Goal: Task Accomplishment & Management: Manage account settings

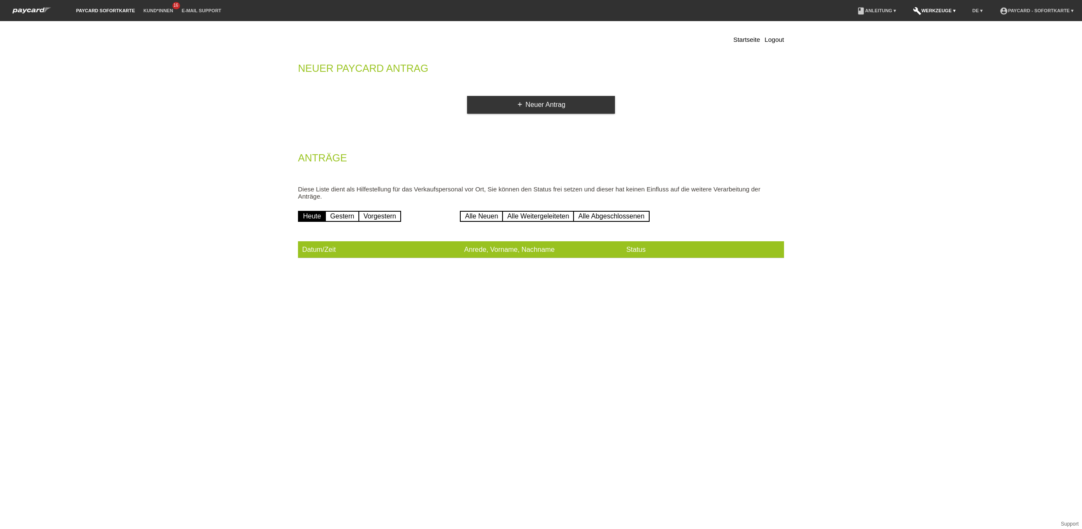
click at [958, 8] on link "build Werkzeuge ▾" at bounding box center [933, 10] width 51 height 5
click at [935, 20] on span "Suche" at bounding box center [938, 19] width 18 height 10
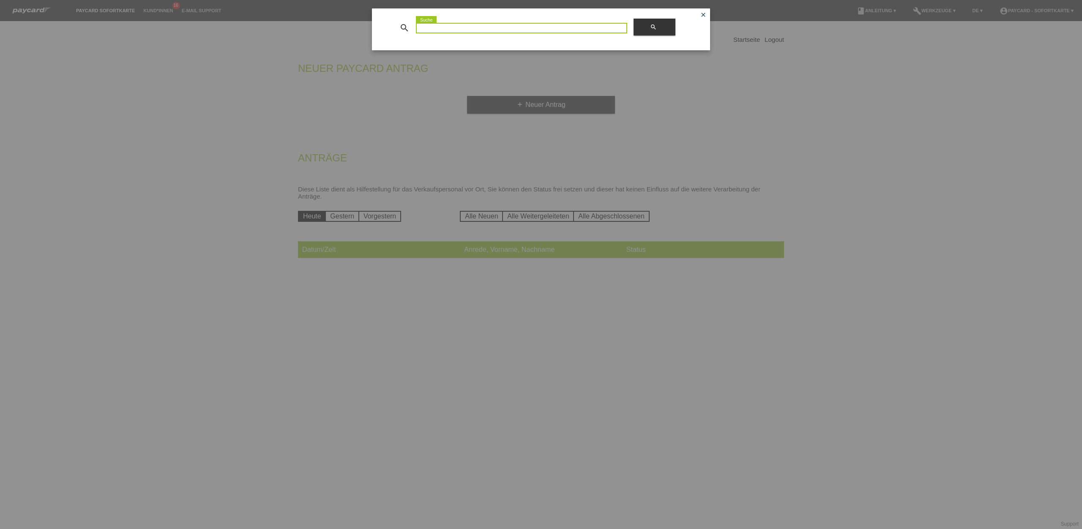
click at [446, 31] on input at bounding box center [521, 28] width 211 height 11
drag, startPoint x: 147, startPoint y: 51, endPoint x: 155, endPoint y: 39, distance: 13.9
click at [152, 48] on div "search error Suche search close" at bounding box center [541, 264] width 1082 height 529
click at [159, 13] on div "search error Suche search close" at bounding box center [541, 264] width 1082 height 529
click at [155, 9] on div "search error Suche search close" at bounding box center [541, 264] width 1082 height 529
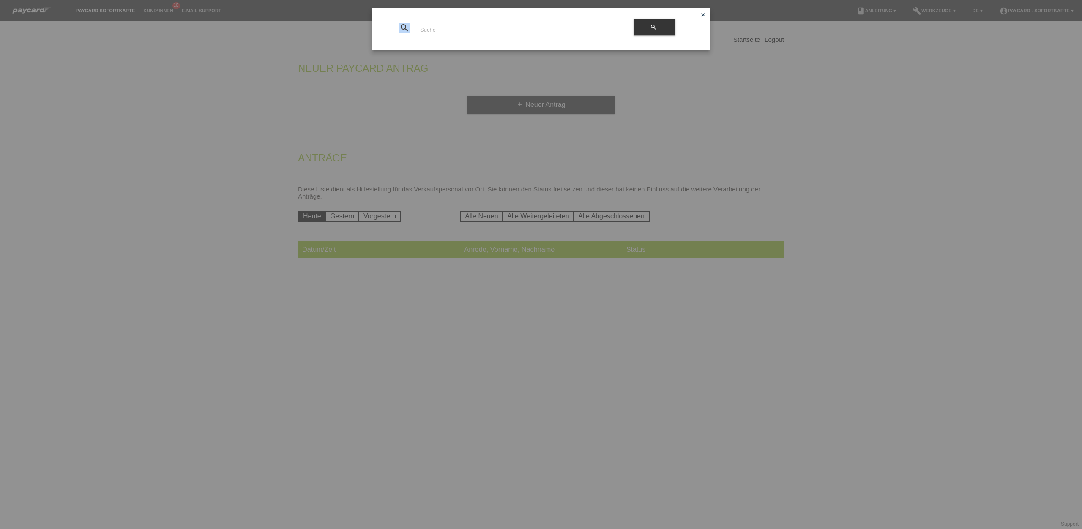
click at [154, 8] on div "search error Suche search close" at bounding box center [541, 264] width 1082 height 529
click at [700, 14] on icon "close" at bounding box center [703, 14] width 7 height 7
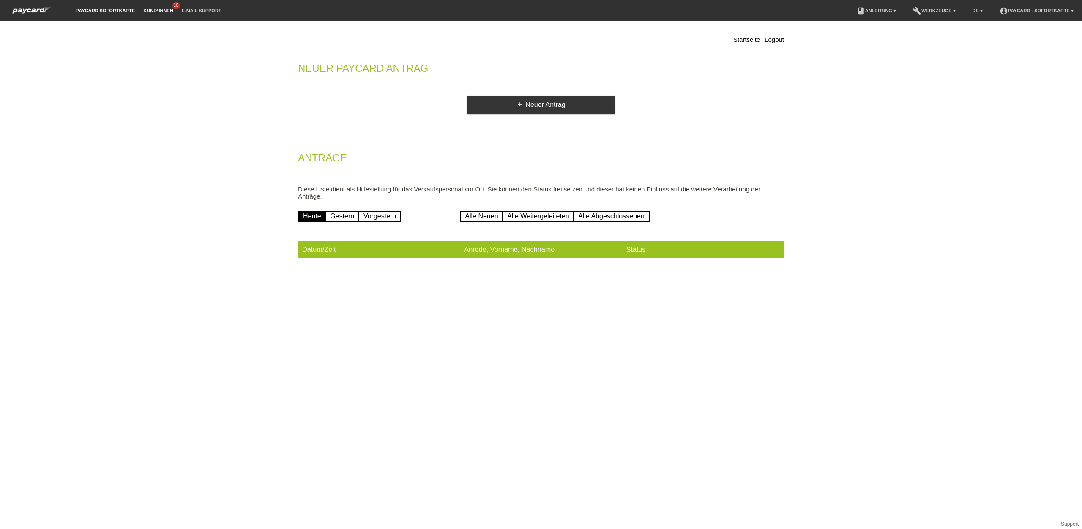
click at [155, 11] on link "Kund*innen" at bounding box center [158, 10] width 38 height 5
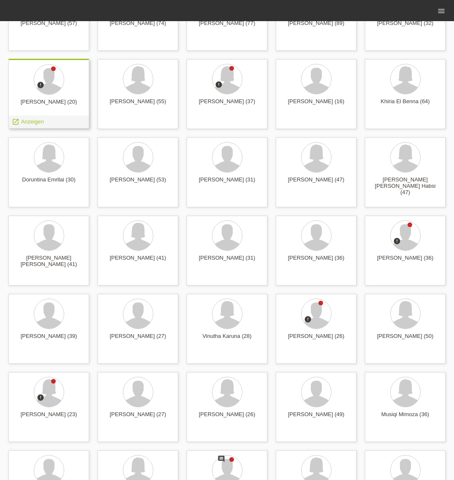
scroll to position [152, 0]
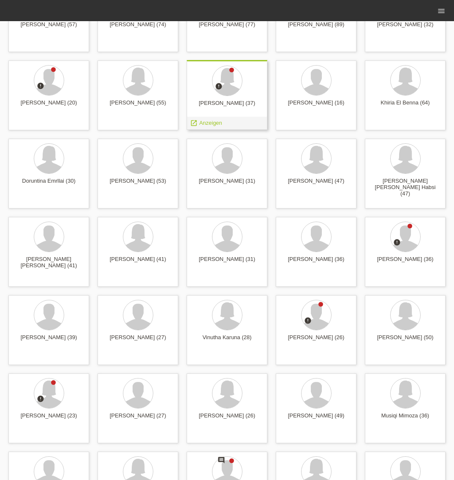
click at [234, 96] on div at bounding box center [226, 81] width 67 height 32
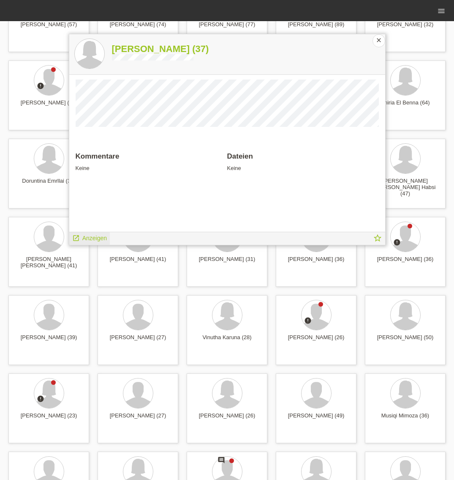
click at [100, 236] on span "Anzeigen" at bounding box center [94, 237] width 25 height 7
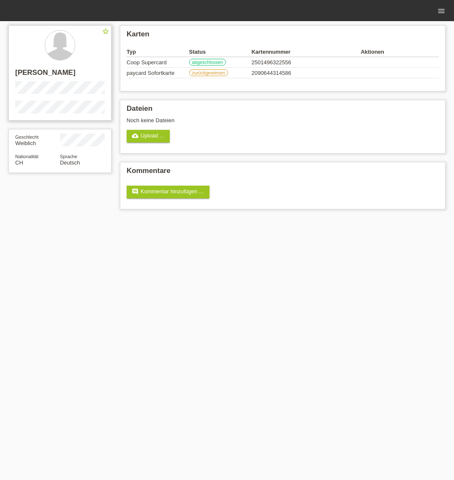
click at [35, 76] on h2 "[PERSON_NAME]" at bounding box center [60, 74] width 90 height 13
click at [58, 47] on div at bounding box center [60, 45] width 30 height 30
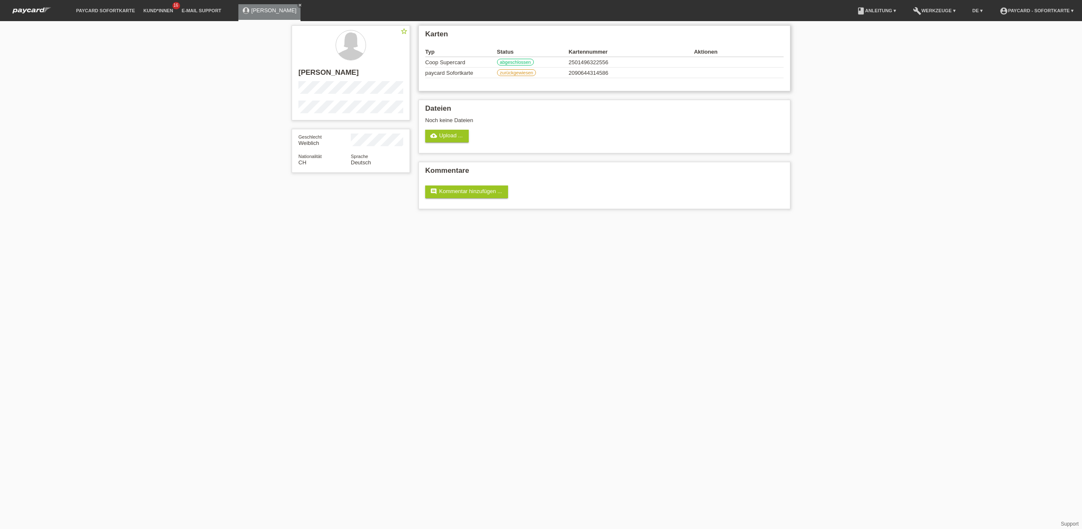
drag, startPoint x: 594, startPoint y: 73, endPoint x: 604, endPoint y: 70, distance: 10.3
click at [454, 70] on td "2090644314586" at bounding box center [630, 73] width 125 height 11
click at [447, 138] on link "cloud_upload Upload ..." at bounding box center [447, 136] width 44 height 13
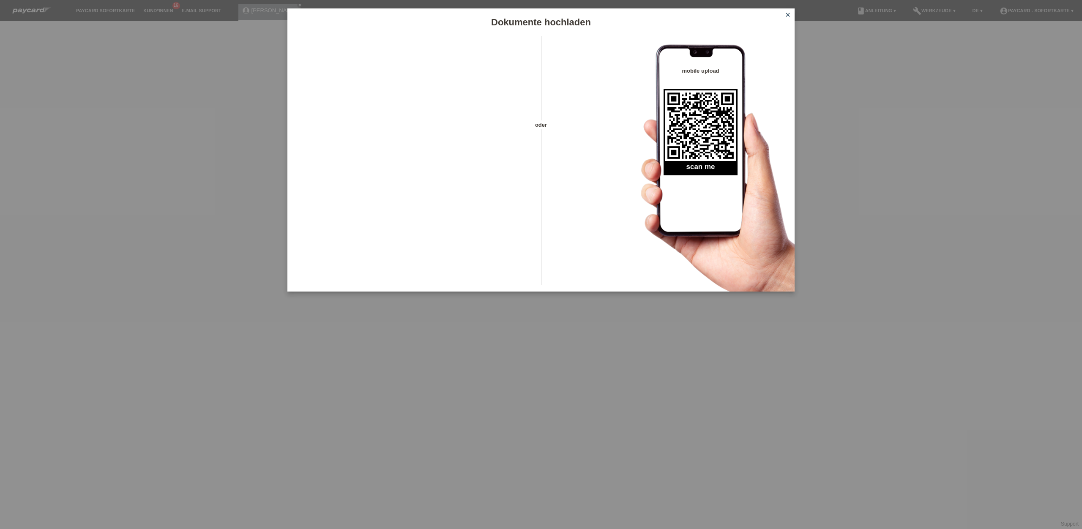
click at [454, 17] on icon "close" at bounding box center [787, 14] width 7 height 7
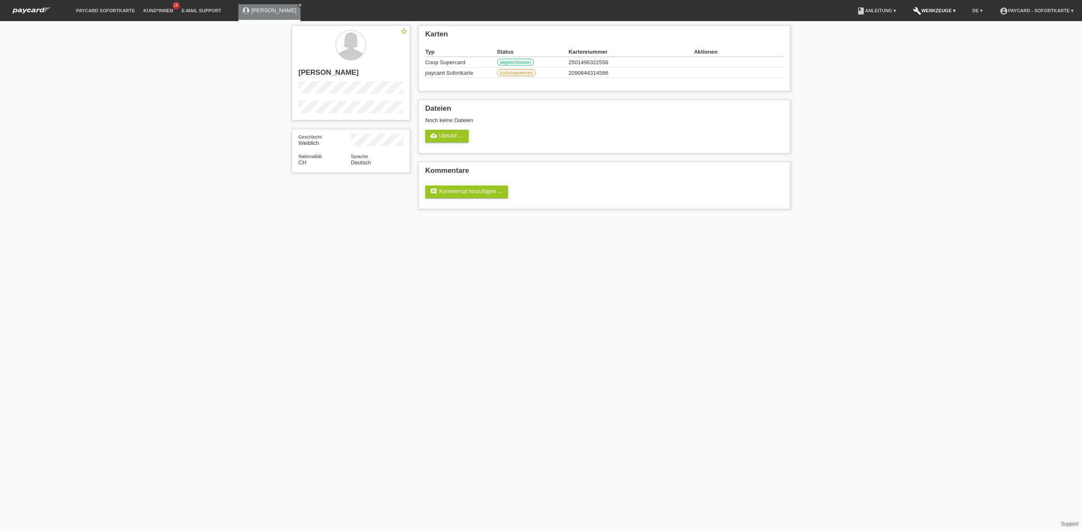
click at [935, 8] on link "build Werkzeuge ▾" at bounding box center [933, 10] width 51 height 5
click at [940, 33] on span "Einstellungen" at bounding box center [946, 32] width 35 height 10
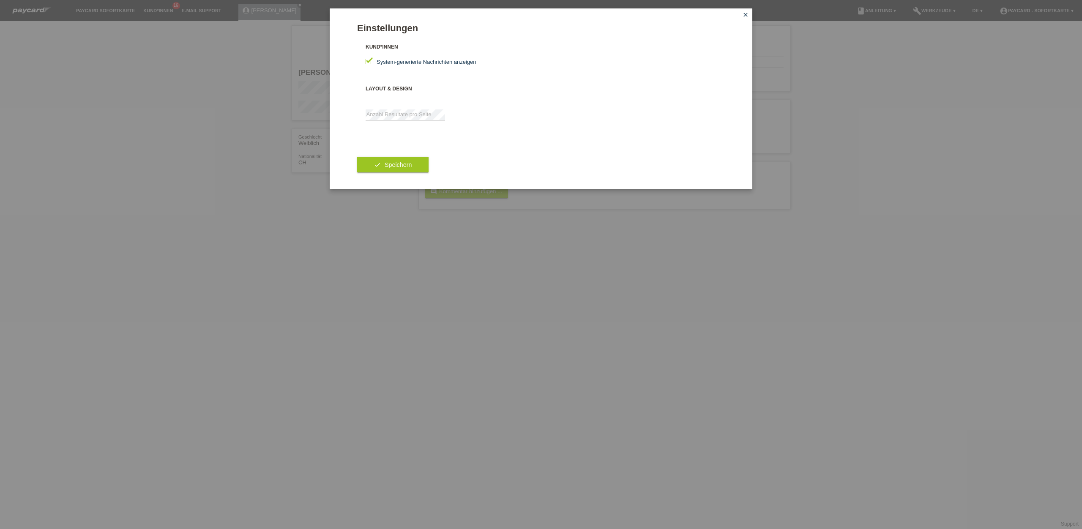
click at [904, 131] on div "Einstellungen Kund*innen System-generierte Nachrichten anzeigen Layout & Design…" at bounding box center [541, 264] width 1082 height 529
click at [384, 164] on button "check Speichern" at bounding box center [392, 165] width 71 height 16
